Goal: Task Accomplishment & Management: Manage account settings

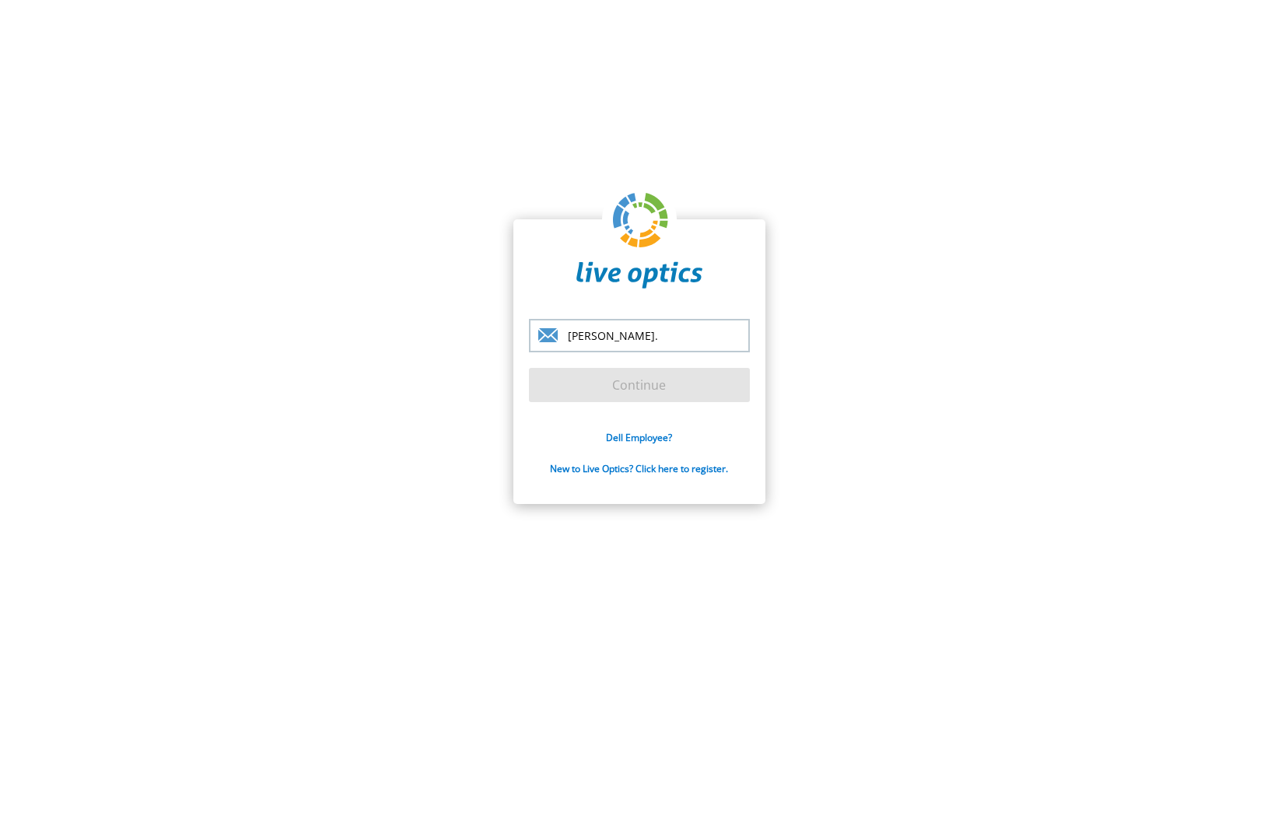
type input "[PERSON_NAME][EMAIL_ADDRESS][DOMAIN_NAME]"
click at [529, 368] on input "Continue" at bounding box center [639, 385] width 221 height 34
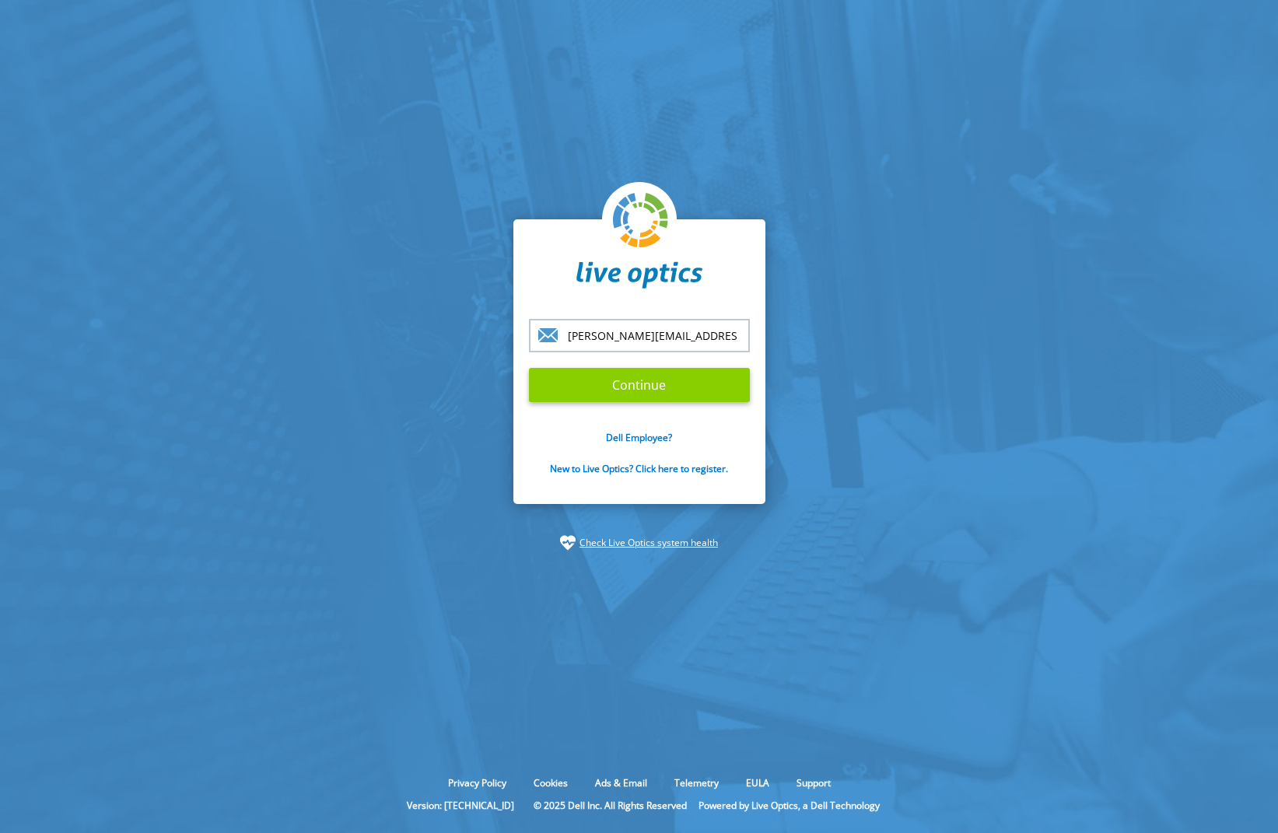
click at [572, 379] on input "Continue" at bounding box center [639, 385] width 221 height 34
click at [618, 383] on input "Continue" at bounding box center [639, 385] width 221 height 34
click at [933, 376] on section "[PERSON_NAME][EMAIL_ADDRESS][DOMAIN_NAME] Continue Dell Employee? New to Live O…" at bounding box center [639, 385] width 1278 height 770
click at [714, 320] on input "[PERSON_NAME][EMAIL_ADDRESS][DOMAIN_NAME]" at bounding box center [639, 335] width 221 height 33
click at [986, 354] on section "[PERSON_NAME][EMAIL_ADDRESS][DOMAIN_NAME] Continue Dell Employee? New to Live O…" at bounding box center [639, 385] width 1278 height 770
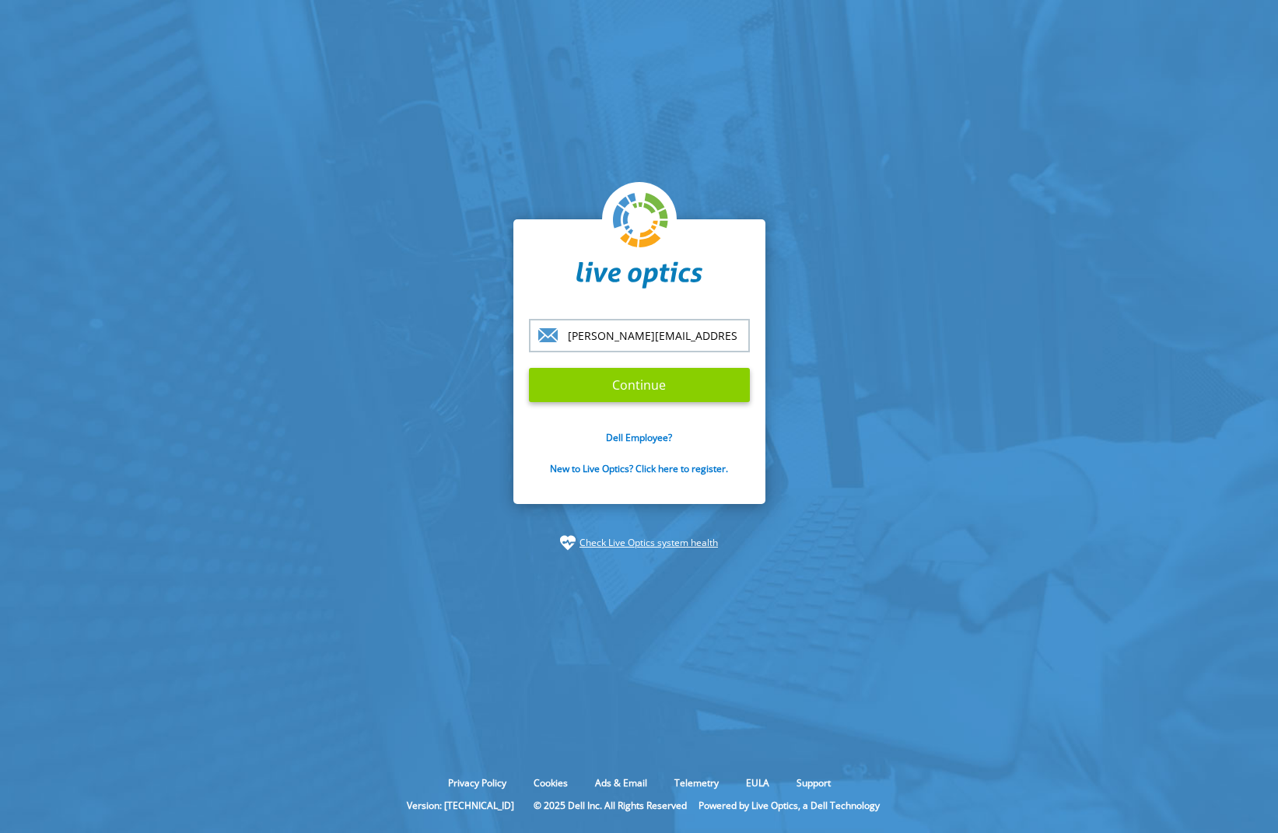
click at [647, 390] on input "Continue" at bounding box center [639, 385] width 221 height 34
click at [647, 389] on input "Continue" at bounding box center [639, 385] width 221 height 34
click at [648, 387] on input "Continue" at bounding box center [639, 385] width 221 height 34
click at [650, 387] on input "Continue" at bounding box center [639, 385] width 221 height 34
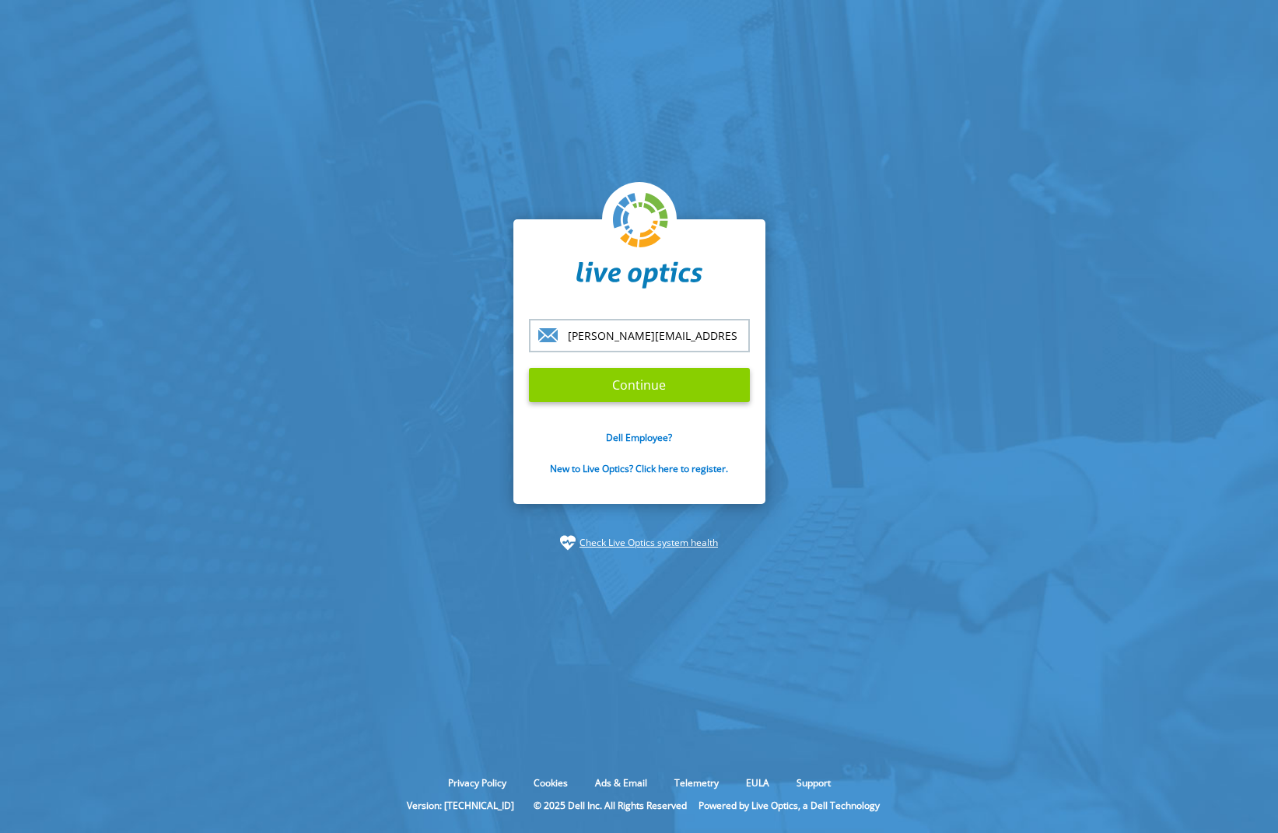
click at [651, 387] on input "Continue" at bounding box center [639, 385] width 221 height 34
